Goal: Find specific page/section: Find specific page/section

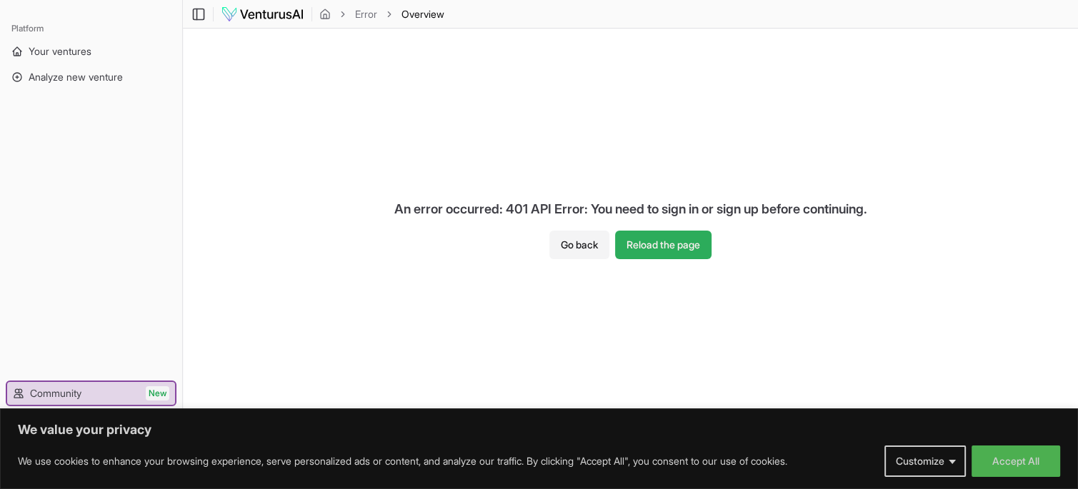
click at [664, 241] on button "Reload the page" at bounding box center [663, 245] width 96 height 29
click at [76, 60] on link "Your ventures" at bounding box center [91, 51] width 171 height 23
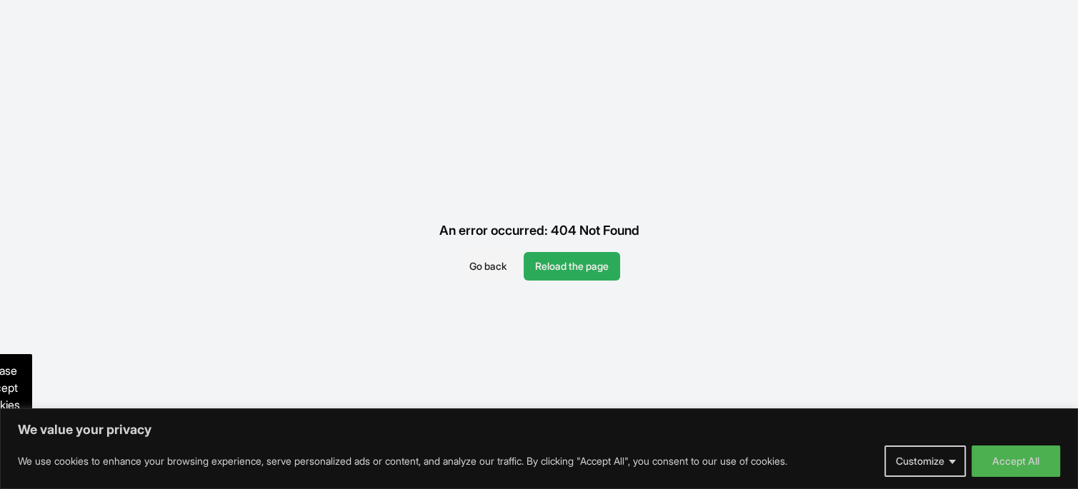
click at [556, 271] on button "Reload the page" at bounding box center [572, 266] width 96 height 29
click at [944, 469] on button "Customize" at bounding box center [924, 461] width 81 height 31
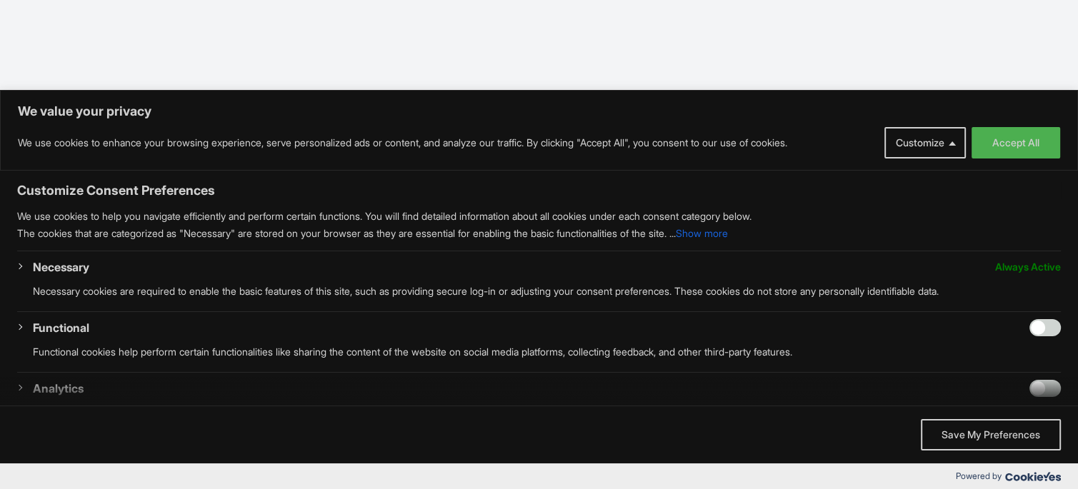
click at [1036, 389] on span "We value your privacy" at bounding box center [539, 391] width 1078 height 29
click at [1033, 331] on input "Enable Functional" at bounding box center [1044, 327] width 31 height 17
checkbox input "true"
click at [950, 439] on button "Save My Preferences" at bounding box center [991, 434] width 140 height 31
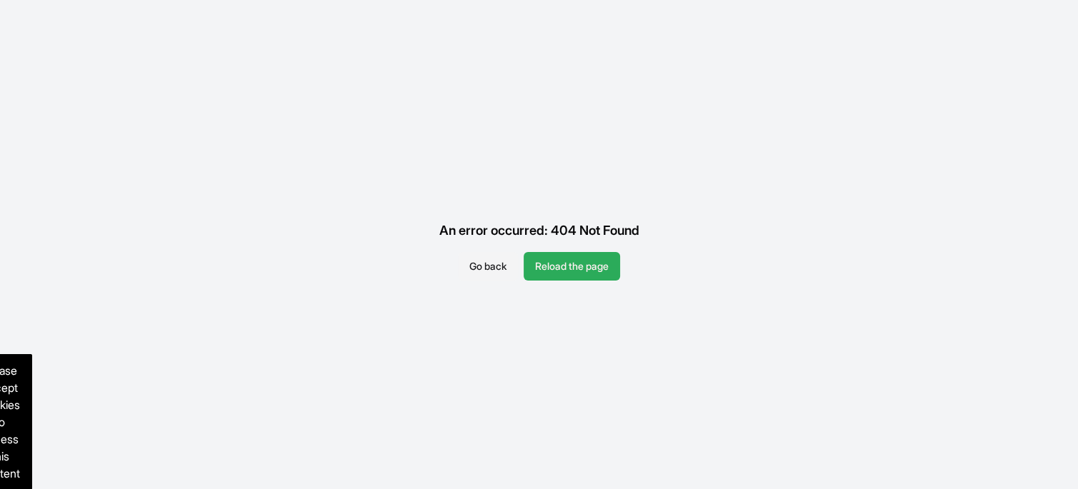
click at [581, 268] on button "Reload the page" at bounding box center [572, 266] width 96 height 29
